Goal: Task Accomplishment & Management: Manage account settings

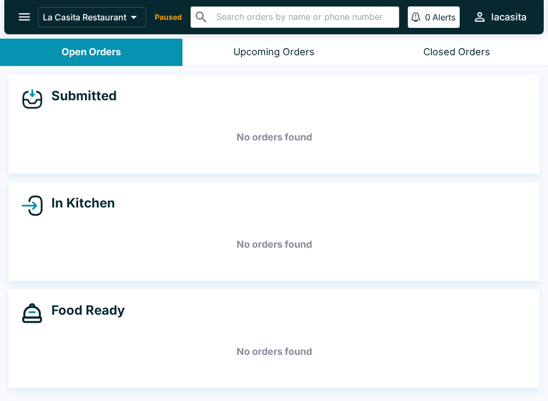
click at [25, 22] on icon "open drawer" at bounding box center [24, 17] width 14 height 14
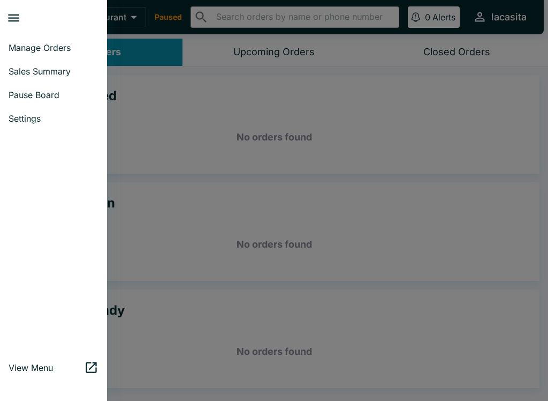
click at [58, 43] on span "Manage Orders" at bounding box center [54, 47] width 90 height 11
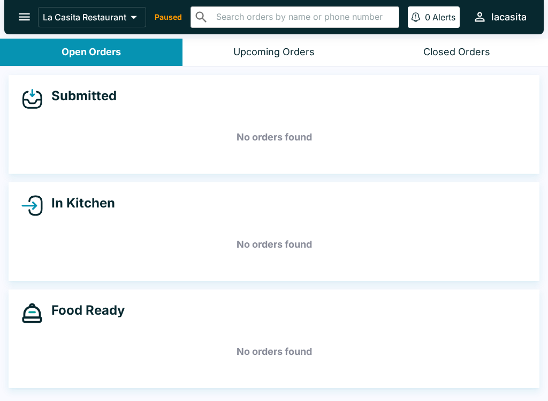
click at [29, 25] on button "open drawer" at bounding box center [24, 16] width 27 height 27
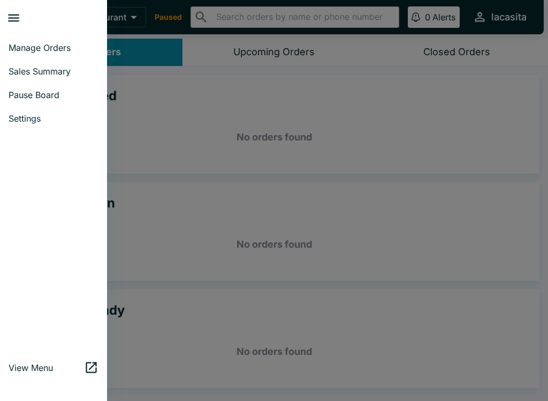
click at [40, 122] on span "Settings" at bounding box center [54, 118] width 90 height 11
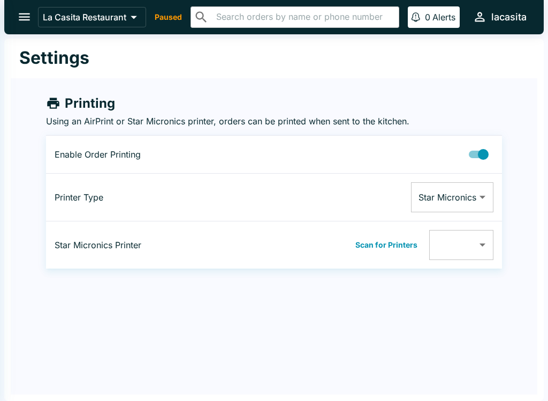
type input "001D12C593A4"
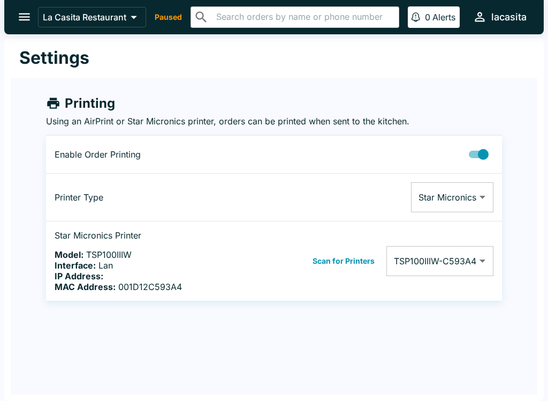
click at [179, 16] on p "Paused" at bounding box center [168, 17] width 27 height 11
click at [28, 19] on icon "open drawer" at bounding box center [24, 17] width 14 height 14
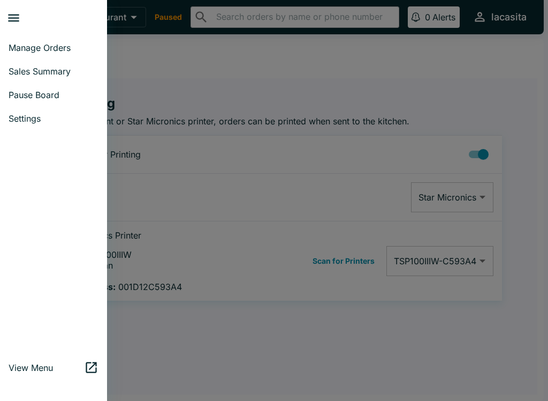
click at [74, 49] on span "Manage Orders" at bounding box center [54, 47] width 90 height 11
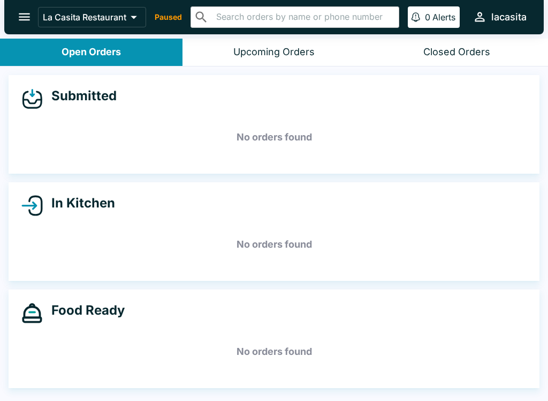
click at [28, 22] on icon "open drawer" at bounding box center [24, 17] width 14 height 14
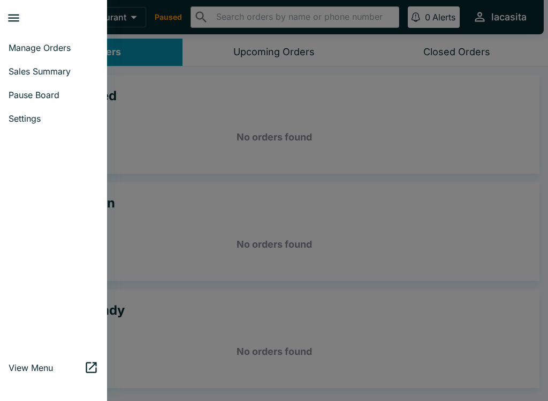
click at [64, 96] on span "Pause Board" at bounding box center [54, 94] width 90 height 11
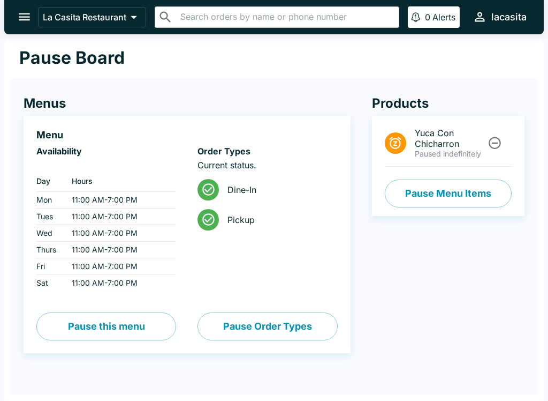
click at [18, 25] on button "open drawer" at bounding box center [24, 16] width 27 height 27
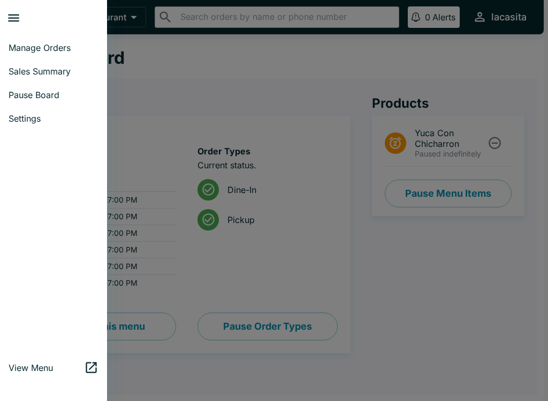
click at [57, 45] on span "Manage Orders" at bounding box center [54, 47] width 90 height 11
